Goal: Check status: Check status

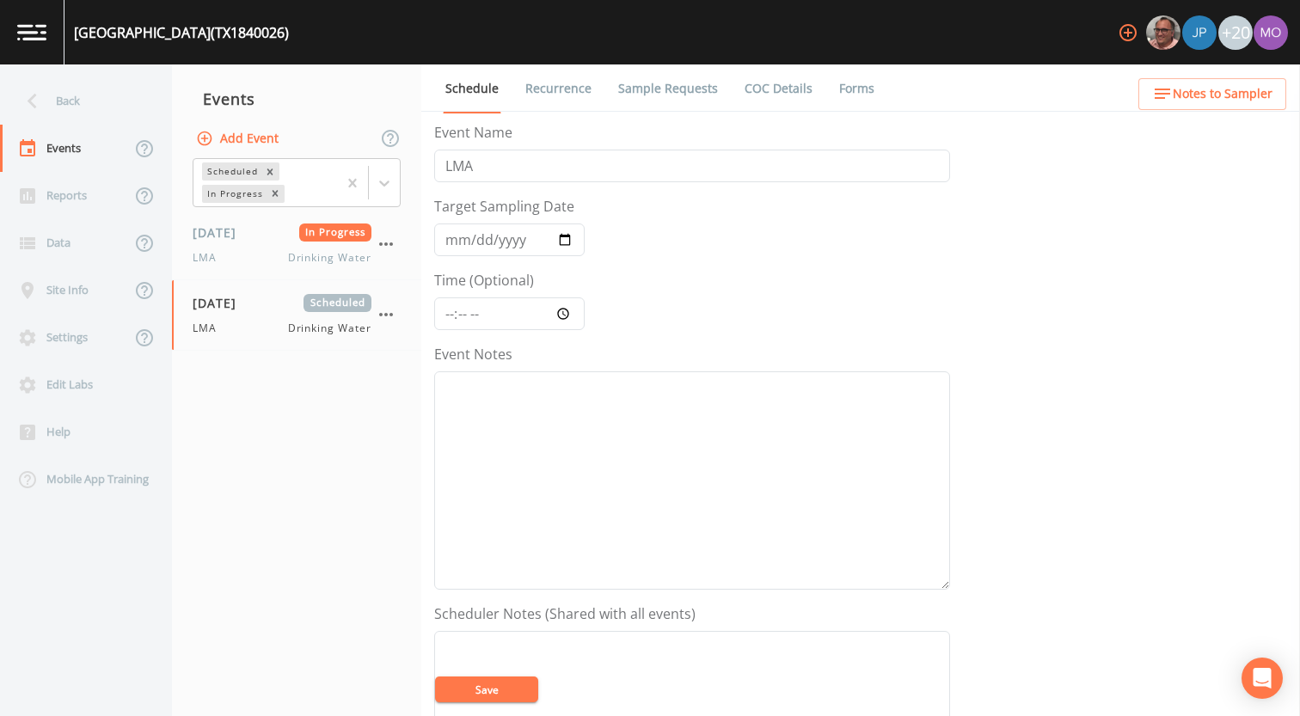
click at [99, 100] on div "Back" at bounding box center [77, 100] width 155 height 47
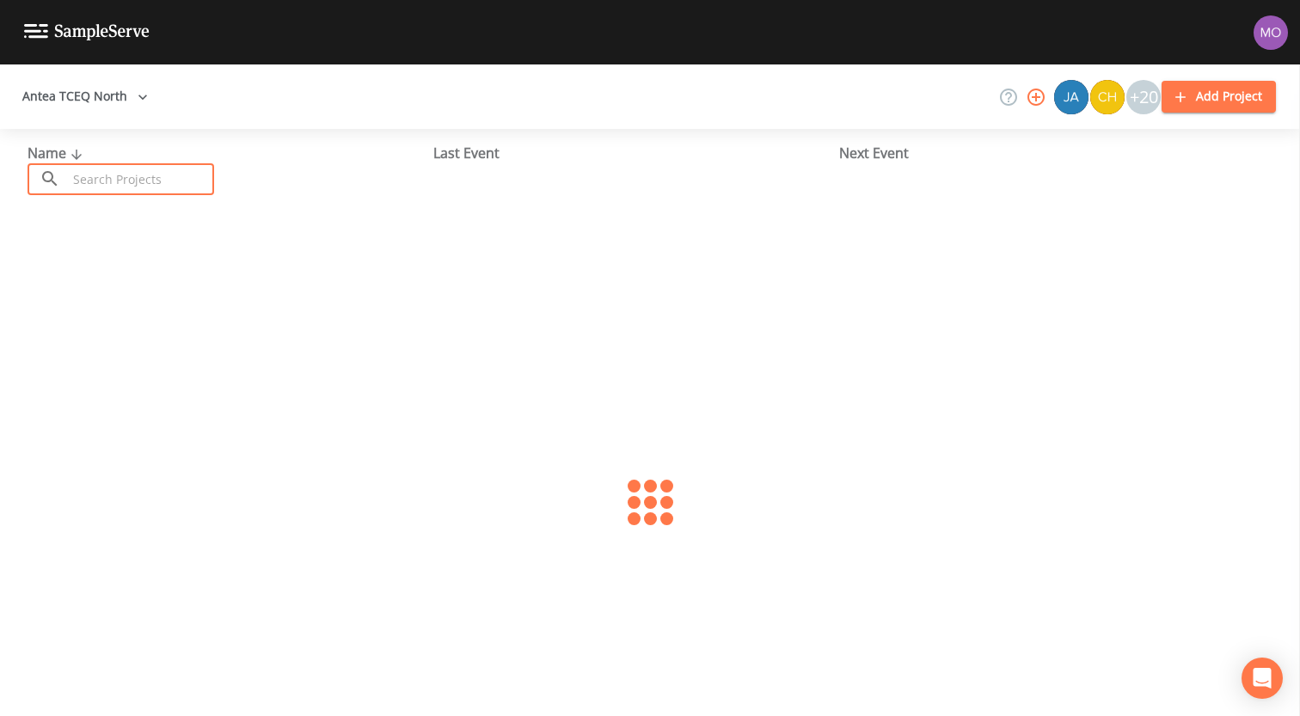
click at [101, 181] on input "text" at bounding box center [140, 179] width 147 height 32
paste input "TX1580047"
type input "TX1580047"
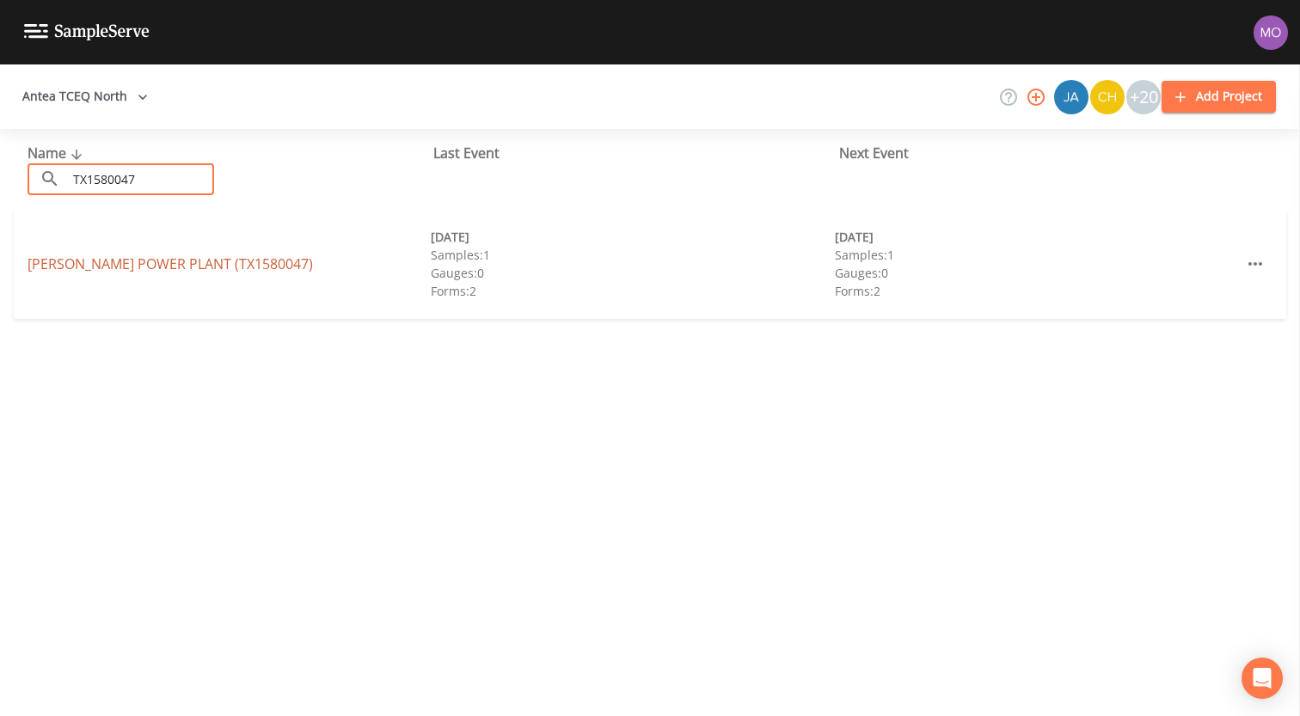
click at [125, 263] on link "[PERSON_NAME][GEOGRAPHIC_DATA] (TX1580047)" at bounding box center [171, 264] width 286 height 19
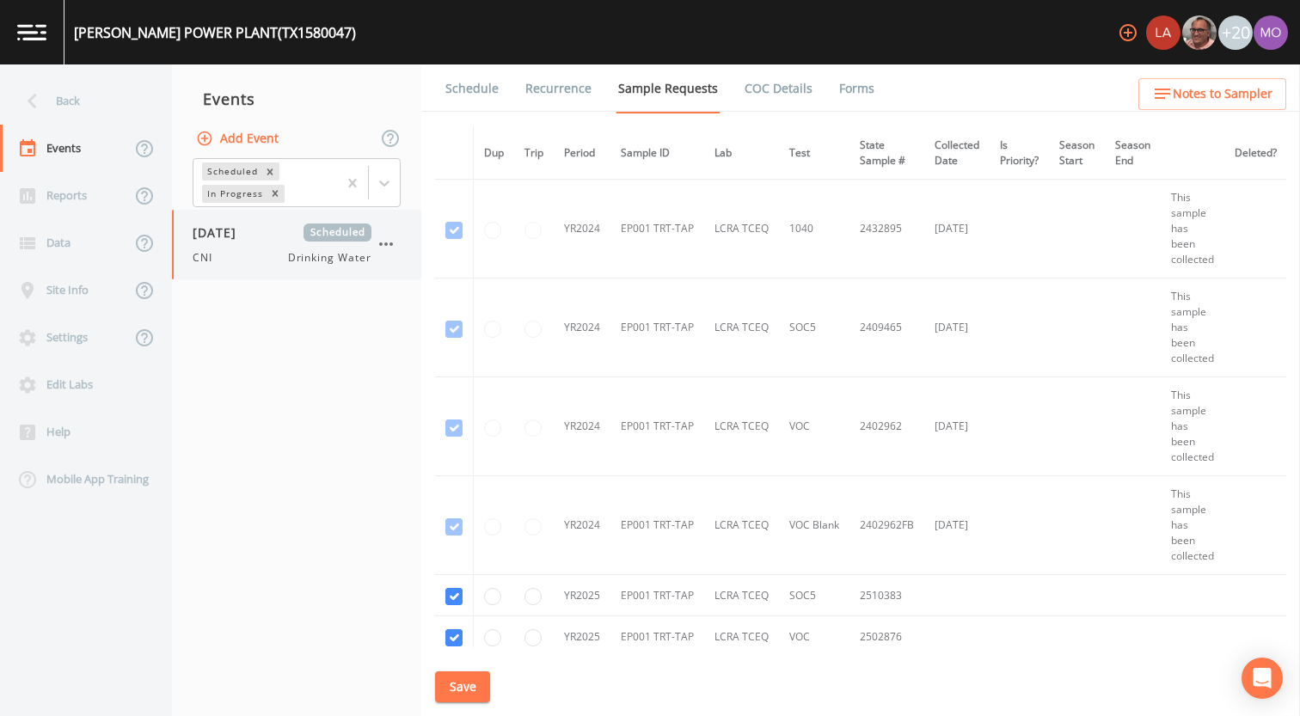
click at [242, 249] on div "[DATE] Scheduled CNI Drinking Water" at bounding box center [282, 245] width 179 height 42
click at [863, 86] on link "Forms" at bounding box center [857, 89] width 40 height 48
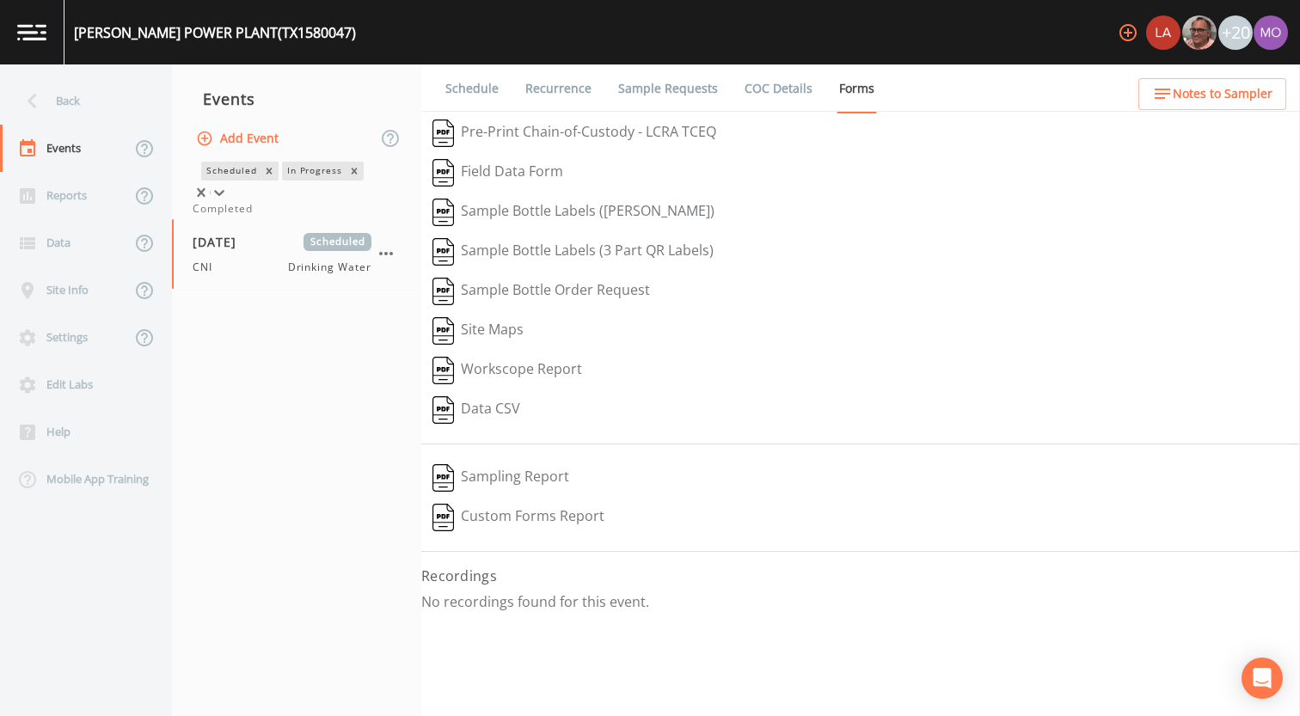
click at [282, 180] on div "In Progress" at bounding box center [314, 171] width 64 height 18
click at [252, 217] on div "Completed" at bounding box center [297, 208] width 208 height 15
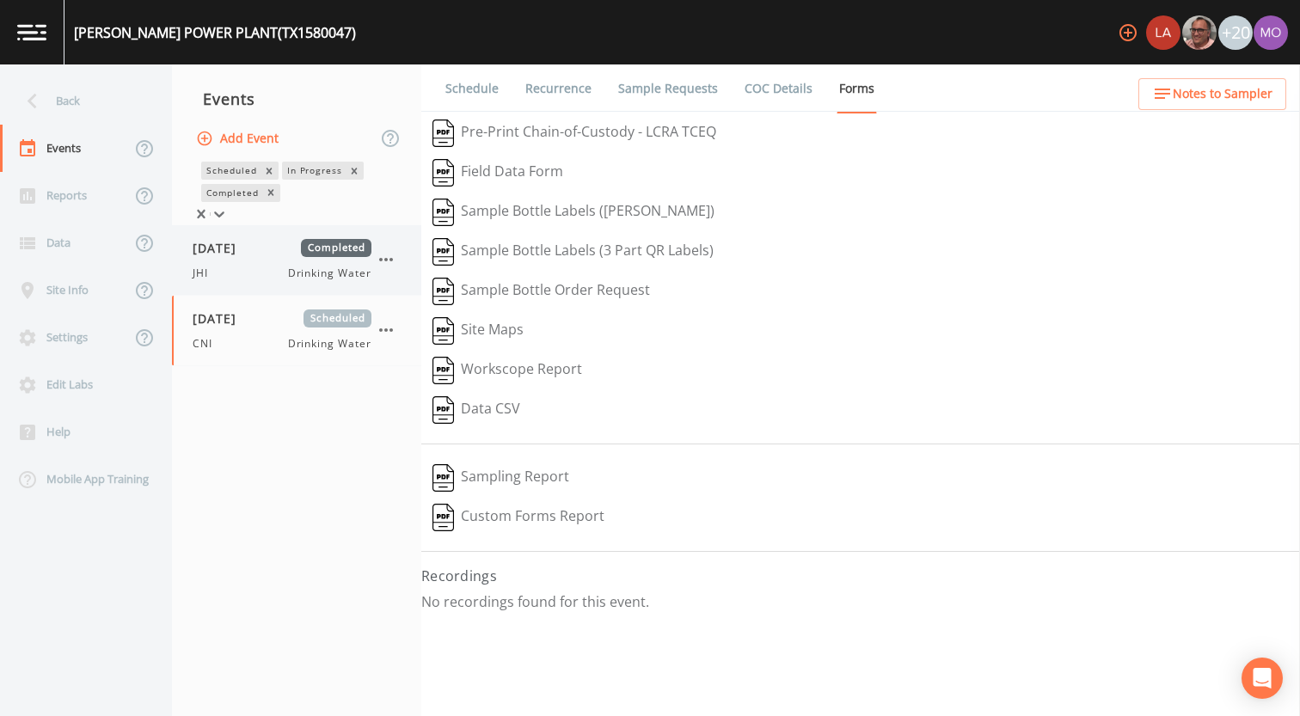
click at [241, 267] on div "[DATE] Completed JHI Drinking Water" at bounding box center [282, 260] width 179 height 42
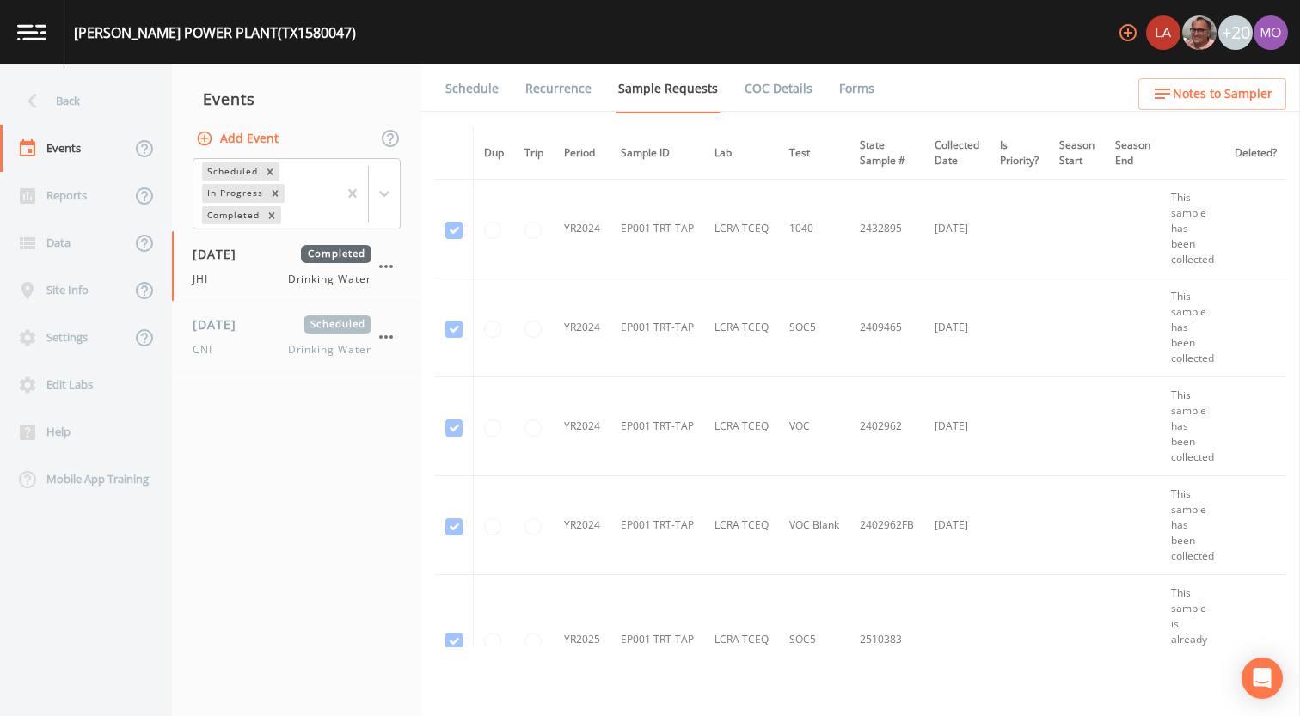
click at [844, 88] on link "Forms" at bounding box center [857, 89] width 40 height 48
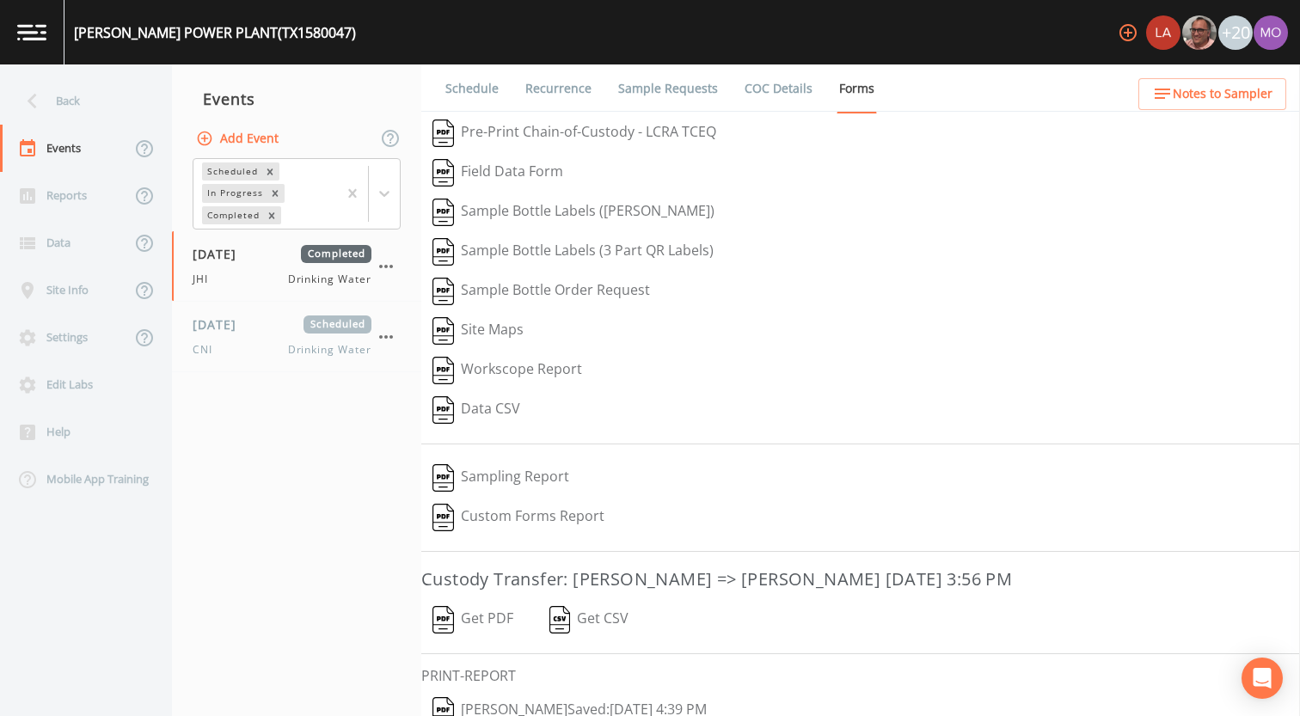
scroll to position [73, 0]
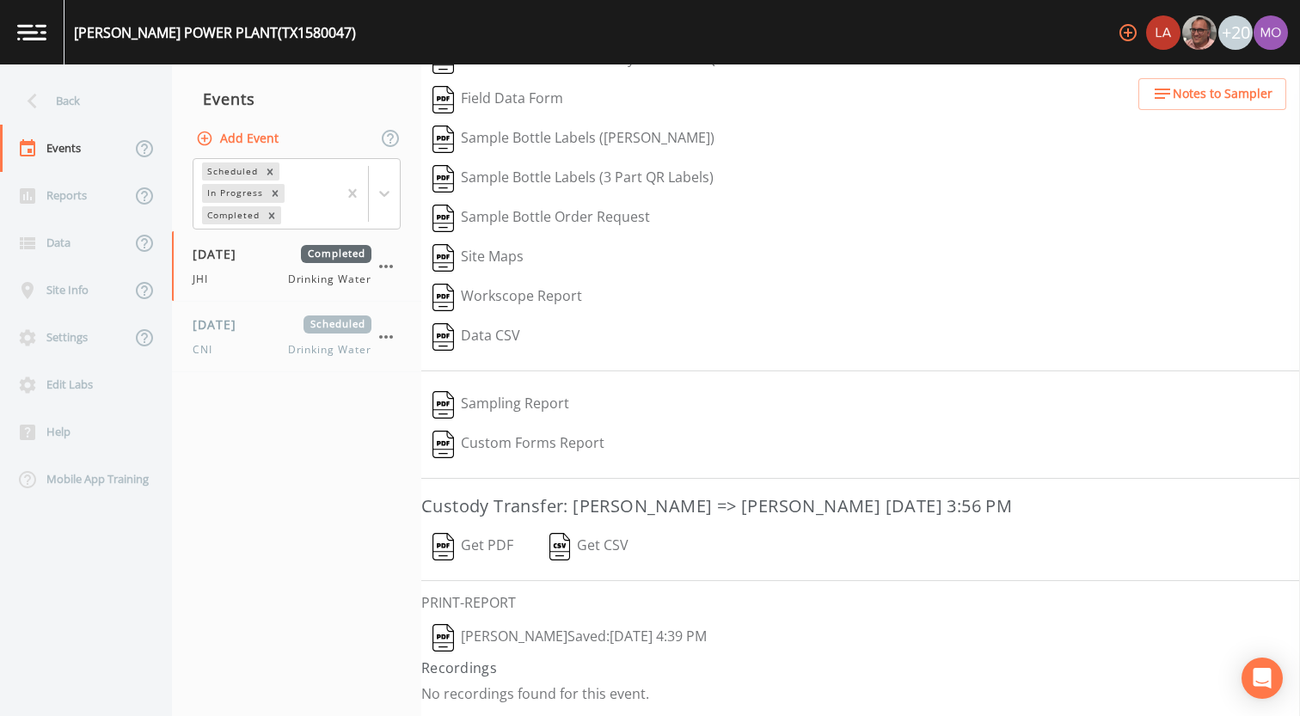
click at [446, 642] on img "button" at bounding box center [444, 638] width 22 height 28
click at [72, 105] on div "Back" at bounding box center [77, 100] width 155 height 47
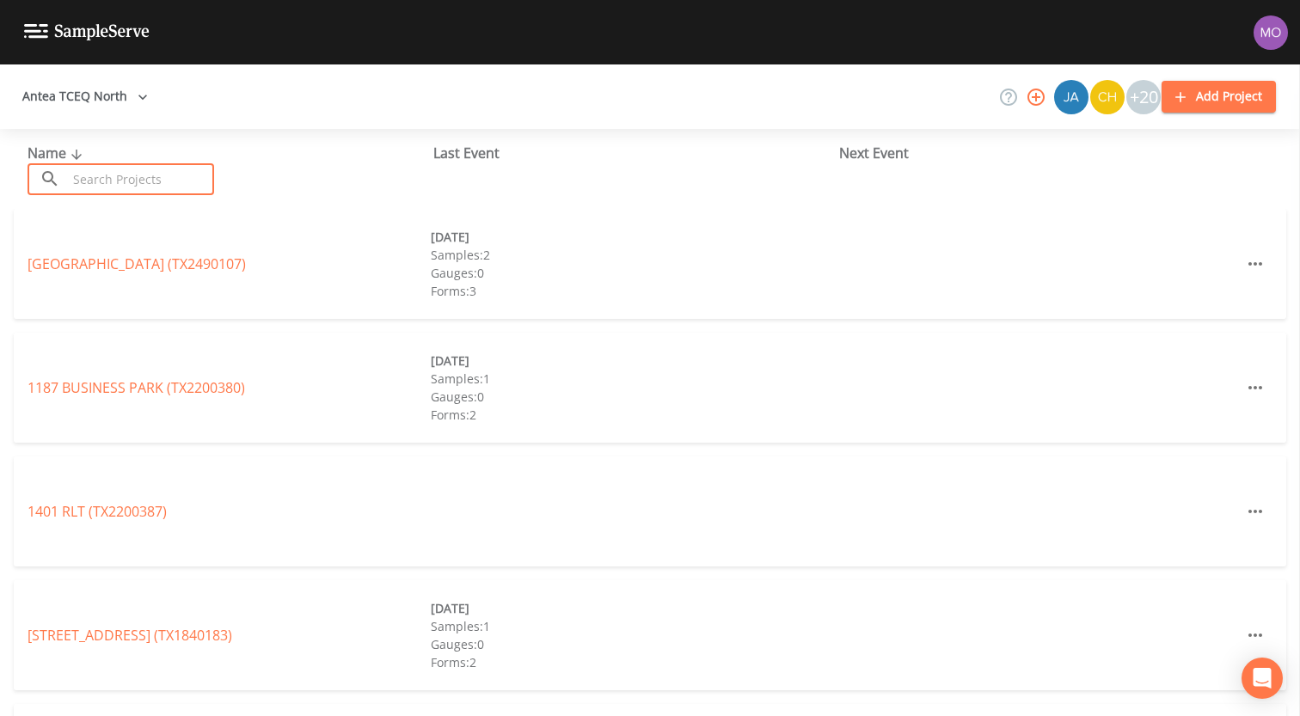
click at [177, 181] on input "text" at bounding box center [140, 179] width 147 height 32
paste input "TX0190052 or TX1580047 or TX1580058 or TX1020028 or TX1020055 or TX1020096 or or"
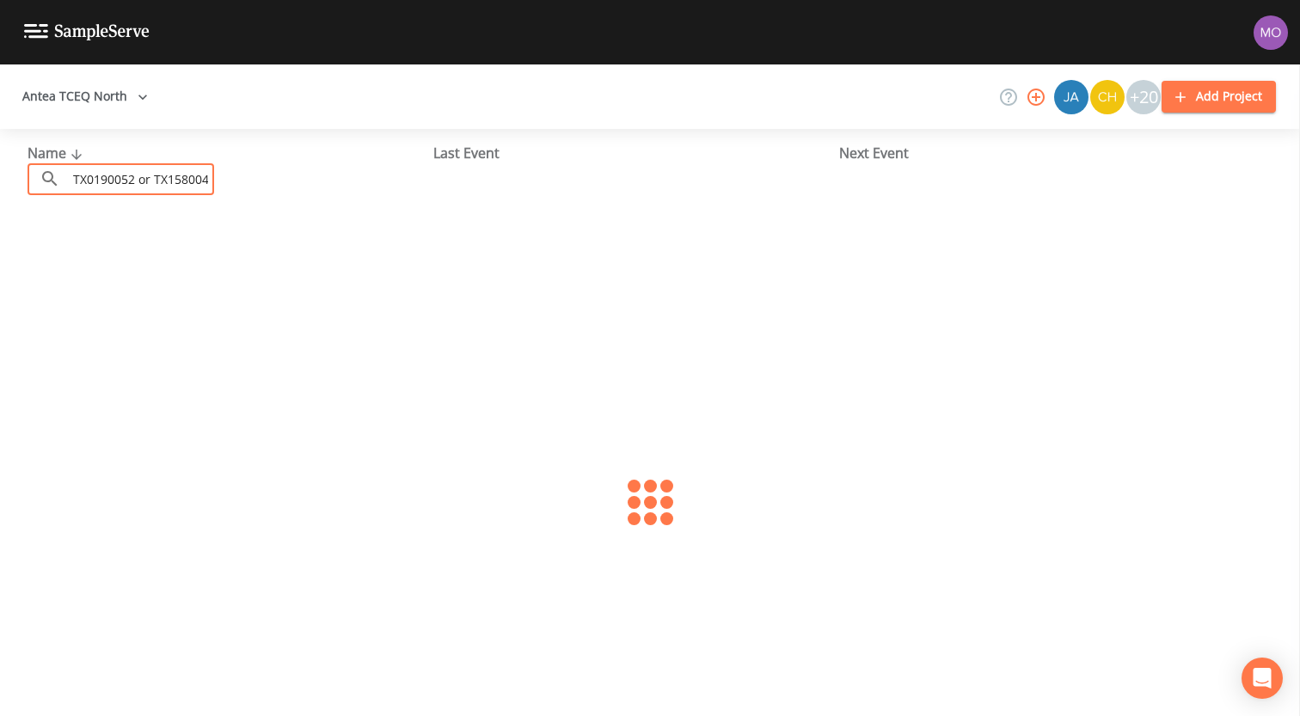
scroll to position [0, 364]
type input "TX0190052 or TX1580047 or TX1580058 or TX1020028 or TX1020055 or TX1020096 or or"
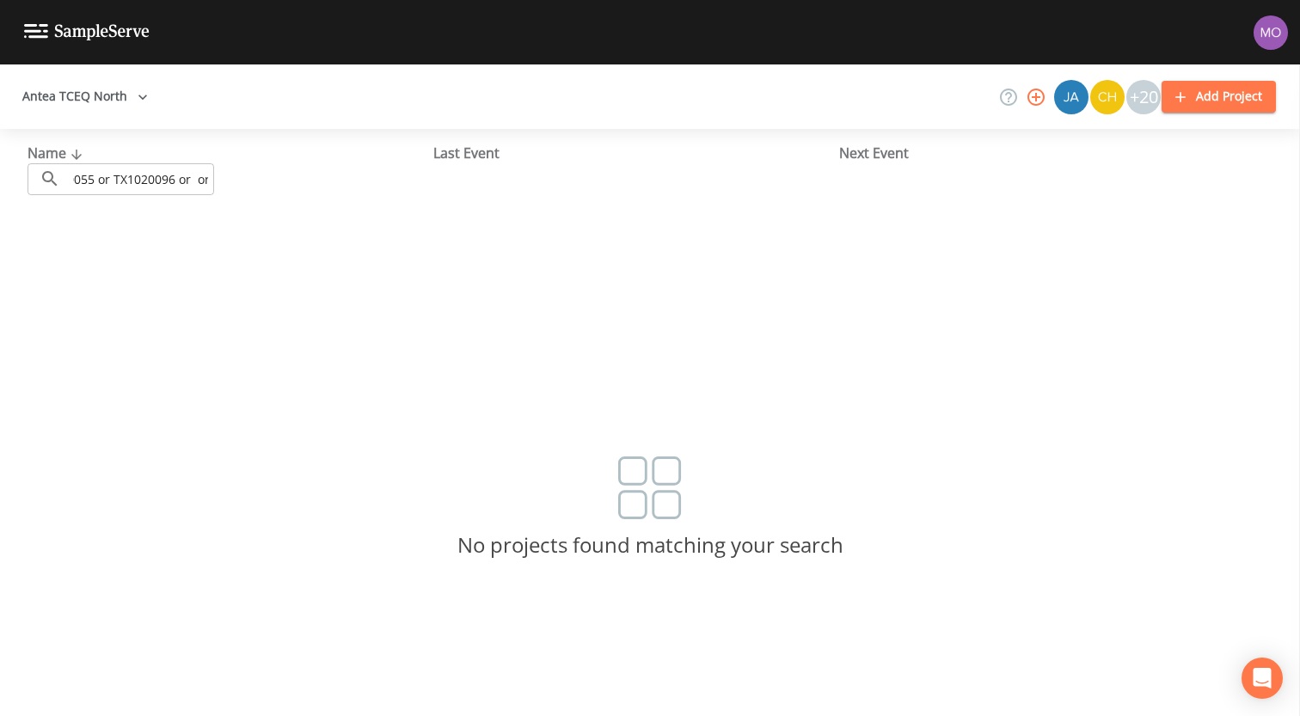
scroll to position [0, 0]
click at [236, 184] on div "Name ​ TX0190052 or TX1580047 or TX1580058 or TX1020028 or TX1020055 or TX10200…" at bounding box center [231, 169] width 406 height 52
click at [186, 181] on input "TX0190052 or TX1580047 or TX1580058 or TX1020028 or TX1020055 or TX1020096 or or" at bounding box center [140, 179] width 147 height 32
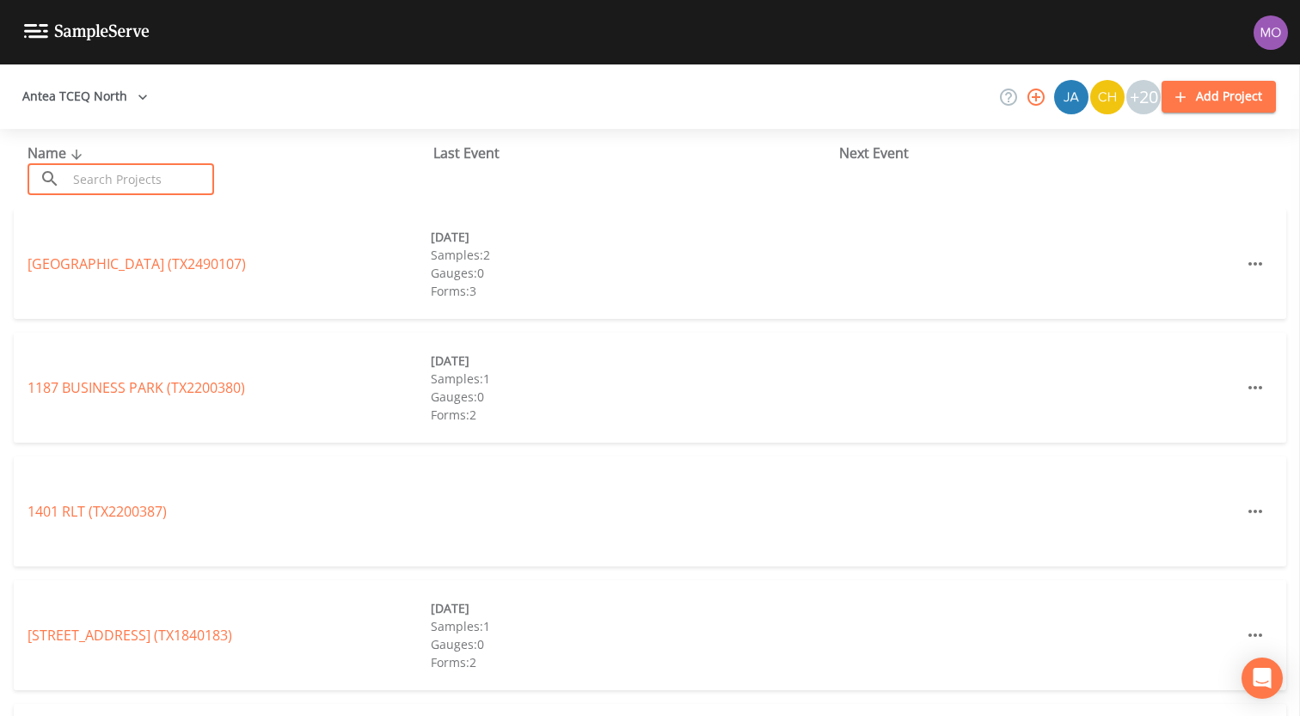
paste input "TX1580058"
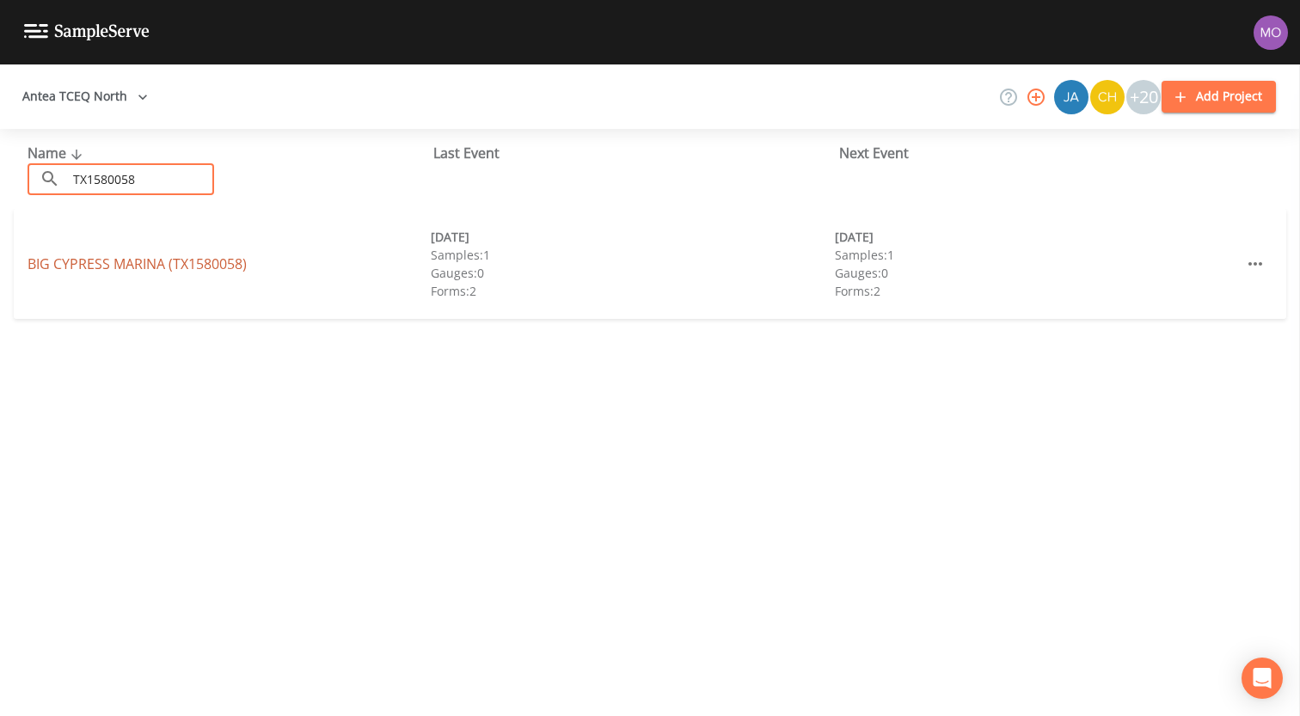
type input "TX1580058"
click at [171, 260] on link "BIG CYPRESS MARINA (TX1580058)" at bounding box center [137, 264] width 219 height 19
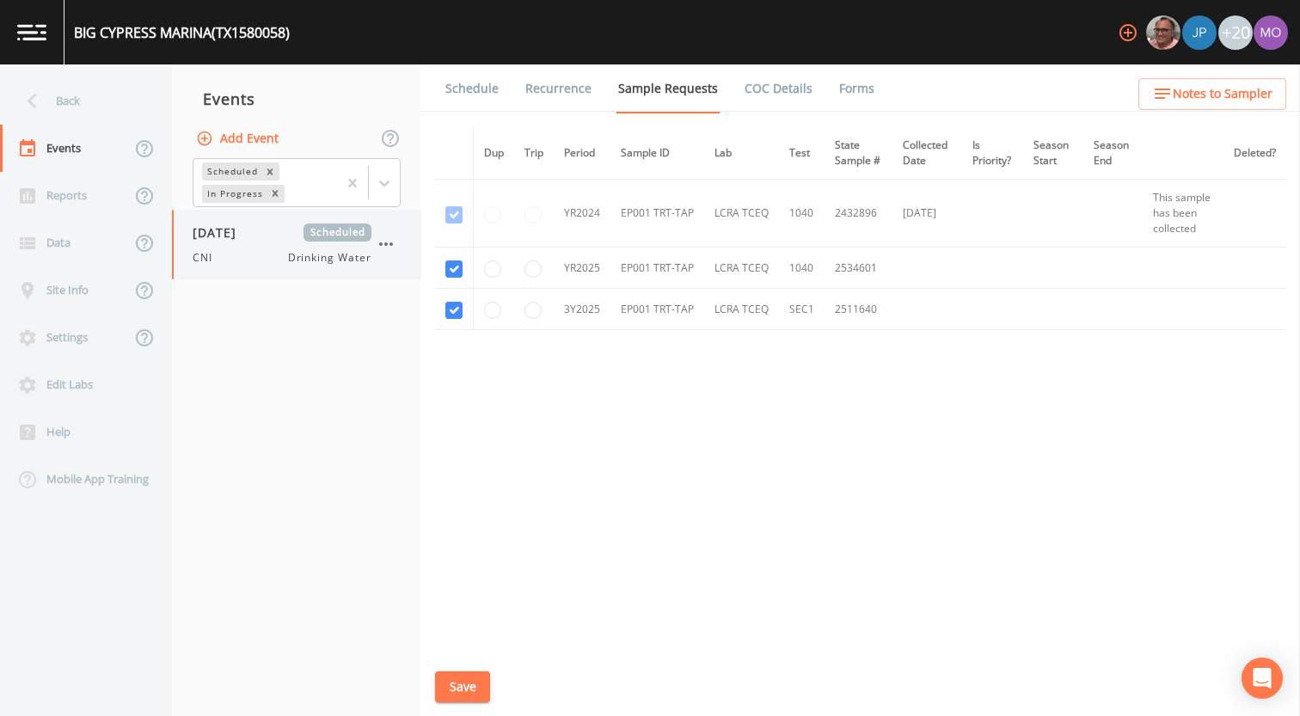
click at [243, 244] on div "[DATE] Scheduled CNI Drinking Water" at bounding box center [282, 245] width 179 height 42
